Goal: Task Accomplishment & Management: Complete application form

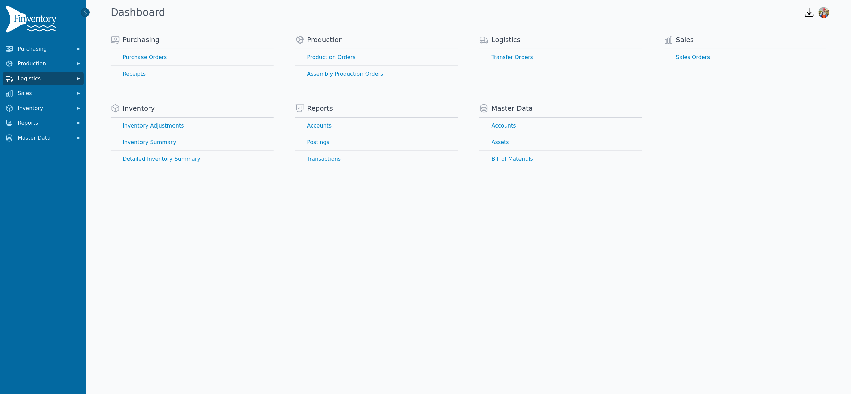
click at [41, 77] on span "Logistics" at bounding box center [45, 78] width 54 height 8
click at [34, 95] on link "Transfer Orders" at bounding box center [43, 93] width 78 height 13
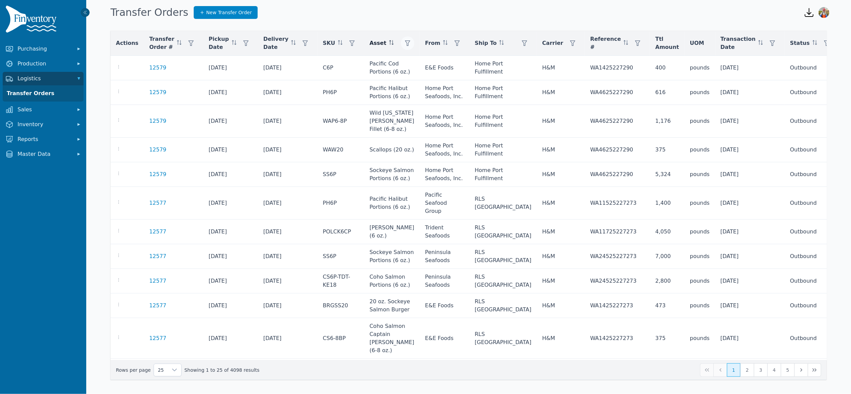
click at [411, 43] on button "button" at bounding box center [407, 42] width 13 height 13
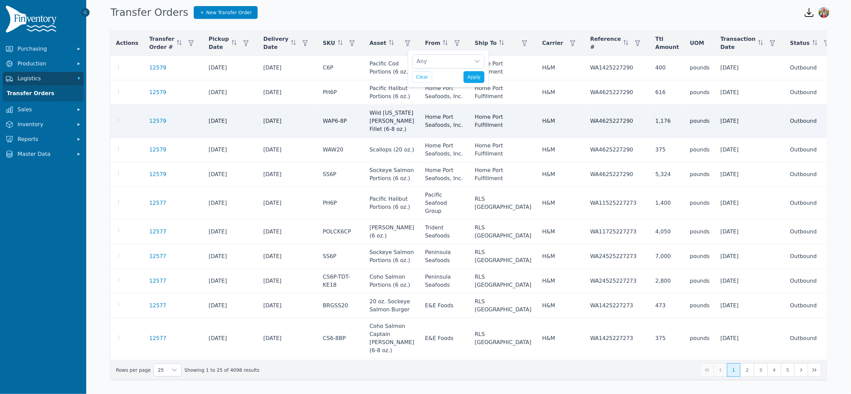
scroll to position [7, 4]
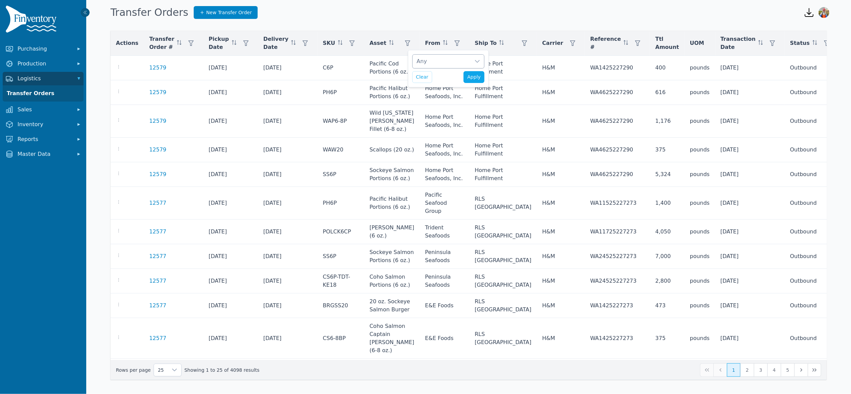
click at [449, 64] on div "Any" at bounding box center [442, 61] width 58 height 13
click at [454, 81] on input "text" at bounding box center [497, 79] width 159 height 14
type input "*****"
click at [410, 69] on div "12 oz Halibut Cheeks, Halibut Cheeks (12 oz.), Halibut Cheeks IQF Clear Apply" at bounding box center [448, 68] width 81 height 37
click at [473, 74] on button "Apply" at bounding box center [474, 77] width 21 height 12
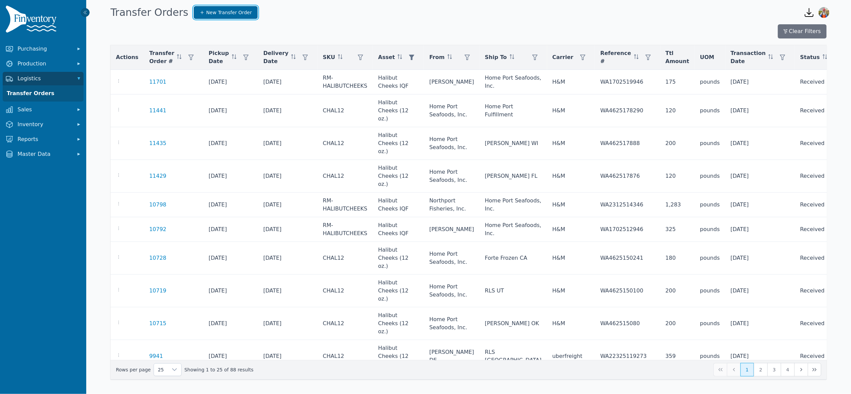
click at [201, 16] on link "New Transfer Order" at bounding box center [226, 12] width 64 height 13
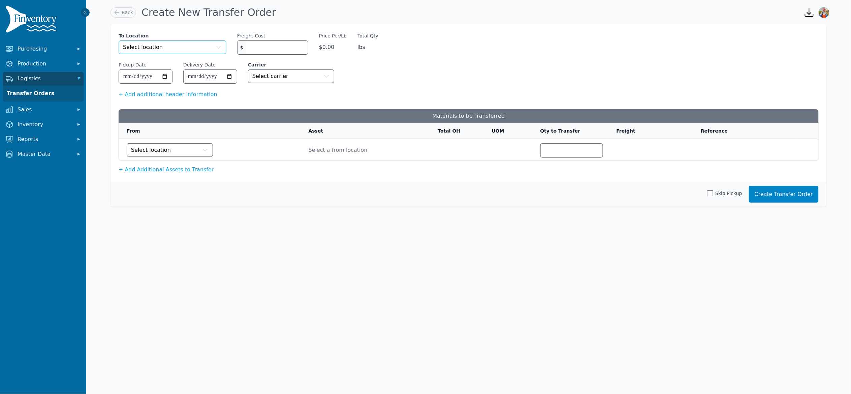
click at [201, 46] on button "Select location" at bounding box center [173, 46] width 108 height 13
type input "****"
click at [193, 87] on li "Home Port Seafoods, Inc." at bounding box center [173, 91] width 108 height 13
click at [181, 150] on button "Select location" at bounding box center [170, 149] width 86 height 13
type input "*****"
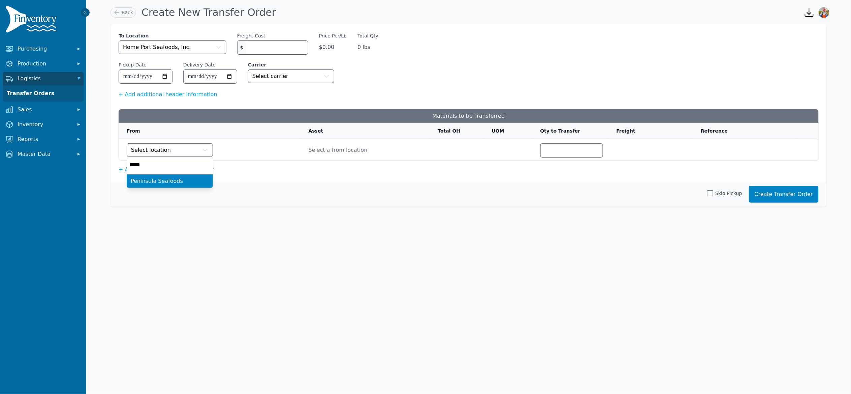
click at [170, 182] on span "Peninsula Seafoods" at bounding box center [157, 181] width 52 height 8
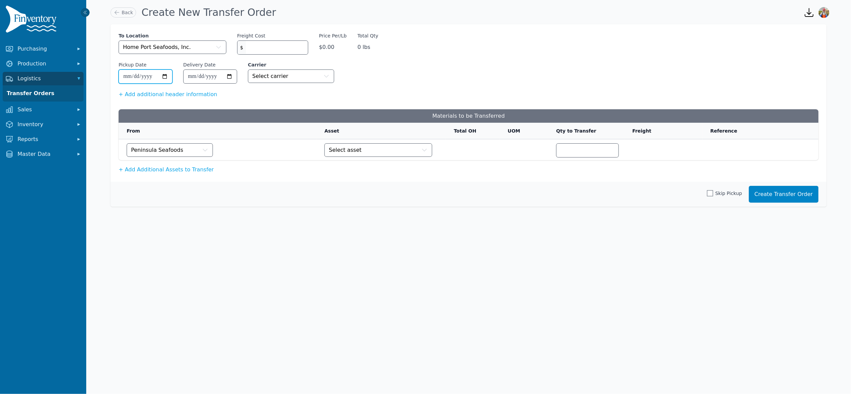
click at [162, 80] on input "Pickup Date" at bounding box center [145, 76] width 53 height 13
click at [166, 74] on input "**********" at bounding box center [145, 76] width 53 height 13
type input "**********"
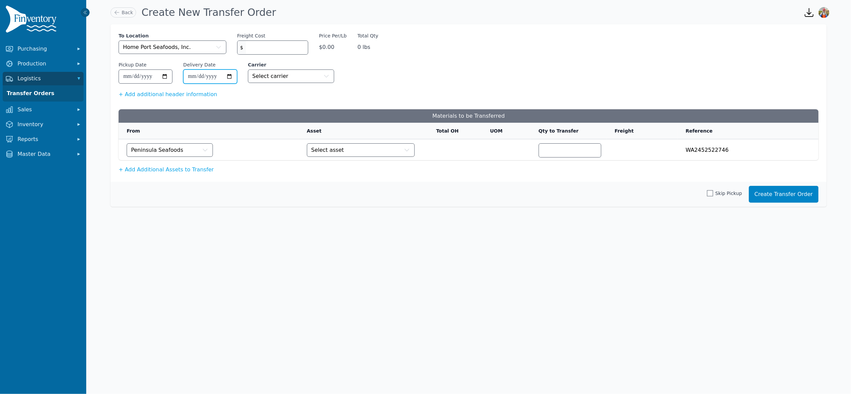
click at [231, 75] on input "Delivery Date" at bounding box center [210, 76] width 53 height 13
type input "**********"
click at [272, 72] on span "Select carrier" at bounding box center [270, 76] width 36 height 8
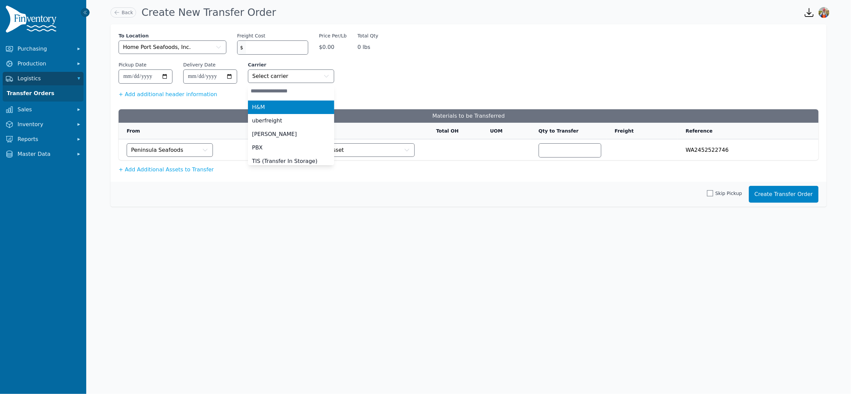
click at [291, 112] on li "H&M" at bounding box center [291, 106] width 86 height 13
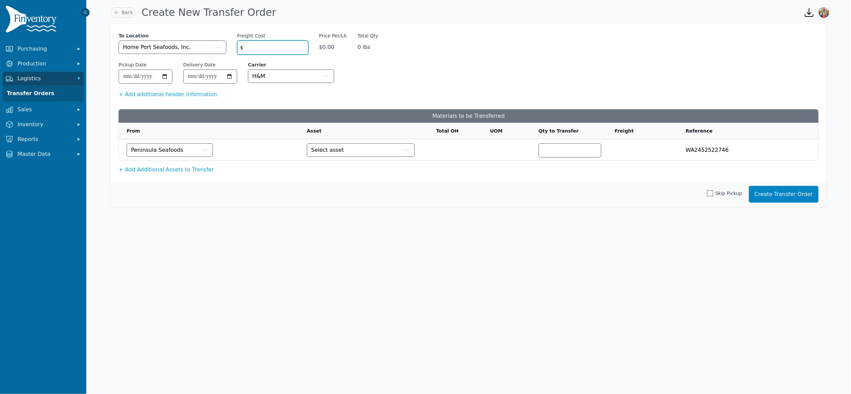
click at [275, 41] on input "Freight Cost" at bounding box center [277, 47] width 62 height 13
click at [332, 148] on td "Select asset" at bounding box center [363, 149] width 129 height 21
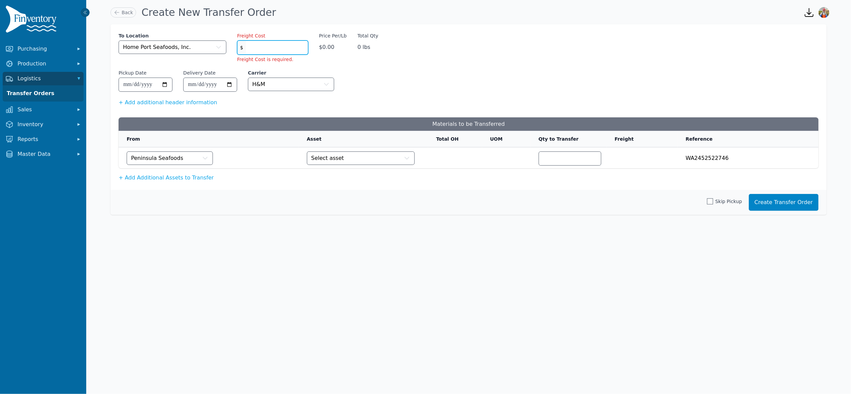
click at [274, 47] on input "Freight Cost" at bounding box center [277, 47] width 62 height 13
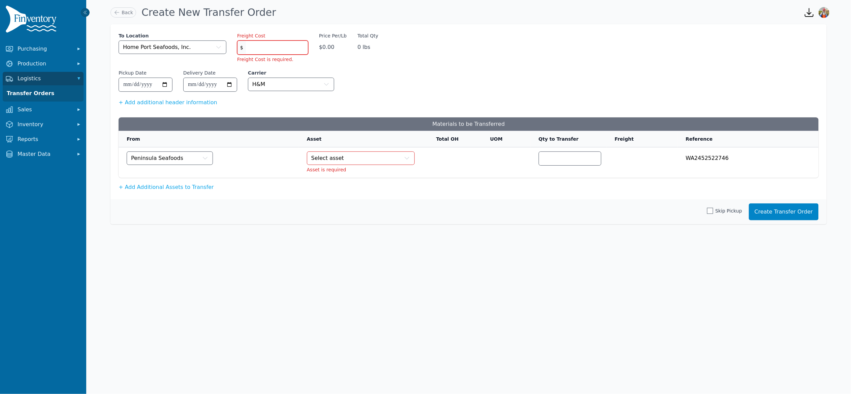
click at [342, 152] on button "Select asset" at bounding box center [361, 157] width 108 height 13
click at [358, 183] on li "Halibut Cheeks IQF (RM-HALIBUTCHEEKS)" at bounding box center [361, 188] width 108 height 13
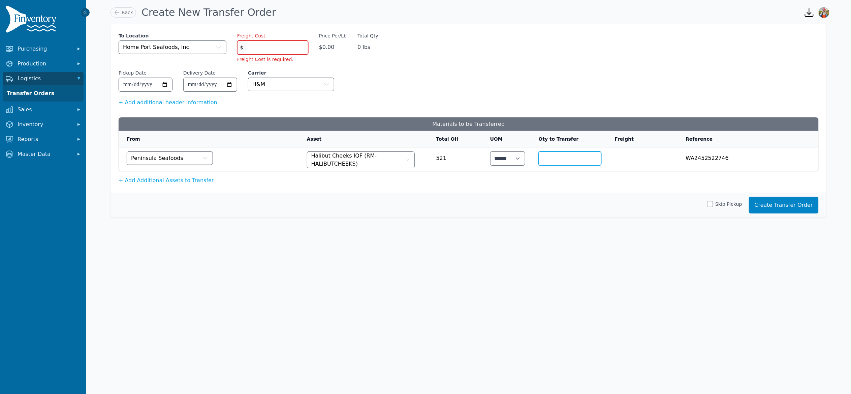
click at [543, 158] on input "number" at bounding box center [570, 158] width 62 height 13
type input "***"
click at [650, 156] on td at bounding box center [642, 159] width 71 height 24
click at [294, 44] on input "Freight Cost" at bounding box center [277, 47] width 62 height 13
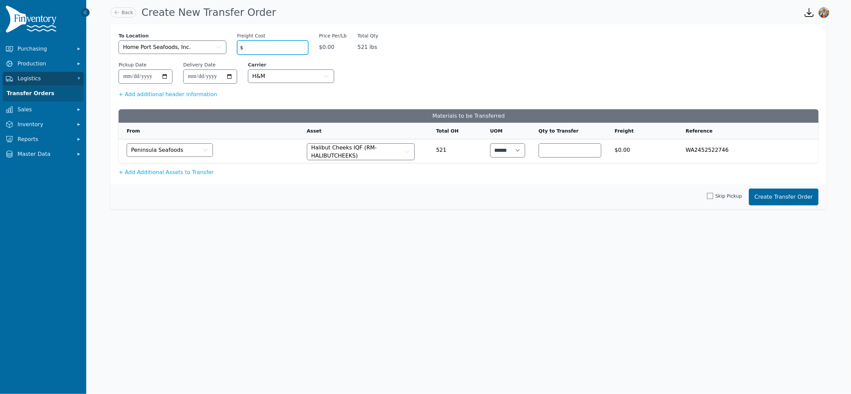
type input "*"
click at [776, 201] on button "Create Transfer Order" at bounding box center [784, 196] width 70 height 17
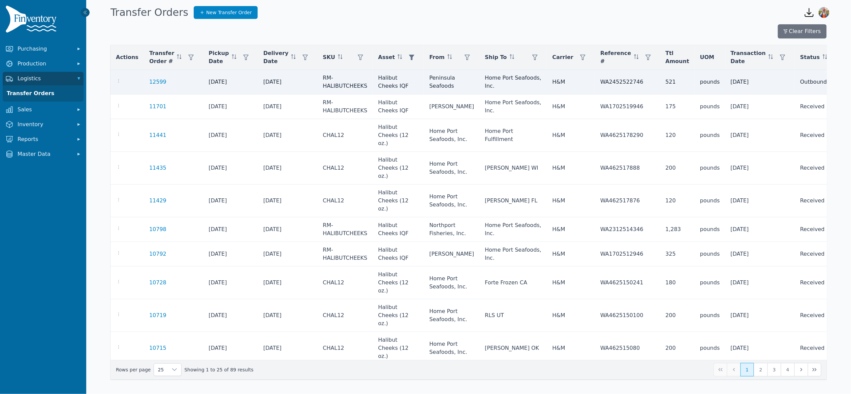
click at [122, 84] on div at bounding box center [127, 82] width 23 height 8
click at [120, 82] on icon "button" at bounding box center [118, 80] width 5 height 5
